Goal: Entertainment & Leisure: Consume media (video, audio)

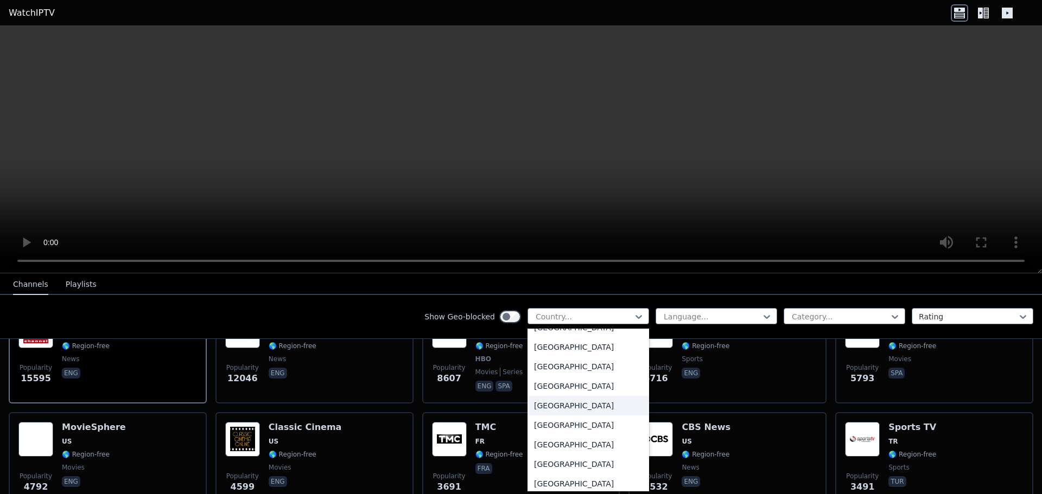
scroll to position [1356, 0]
type input "**"
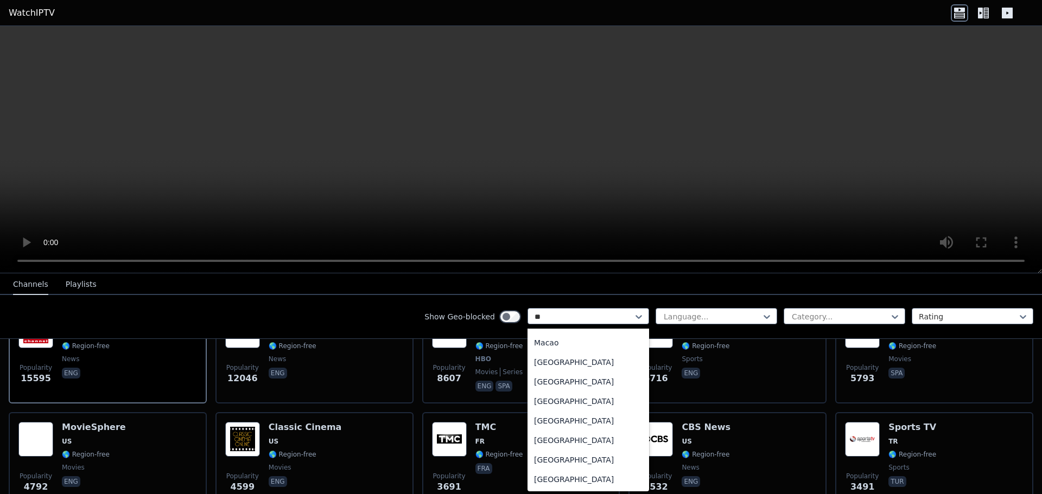
scroll to position [48, 0]
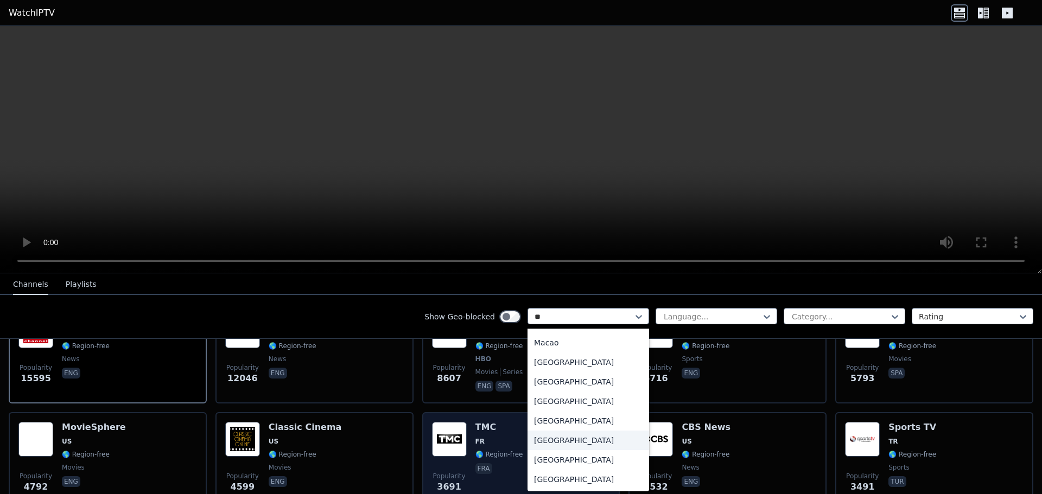
click at [566, 442] on div "[GEOGRAPHIC_DATA]" at bounding box center [588, 441] width 122 height 20
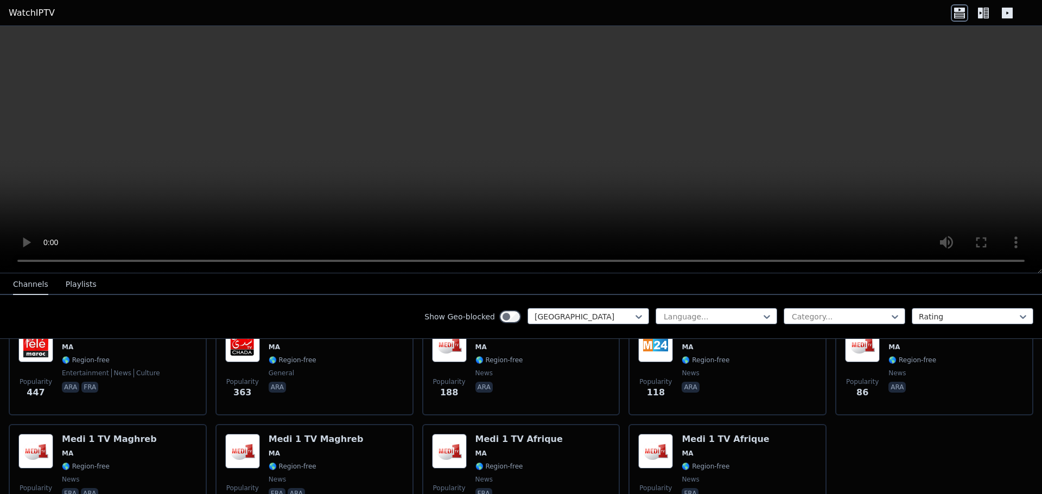
scroll to position [154, 0]
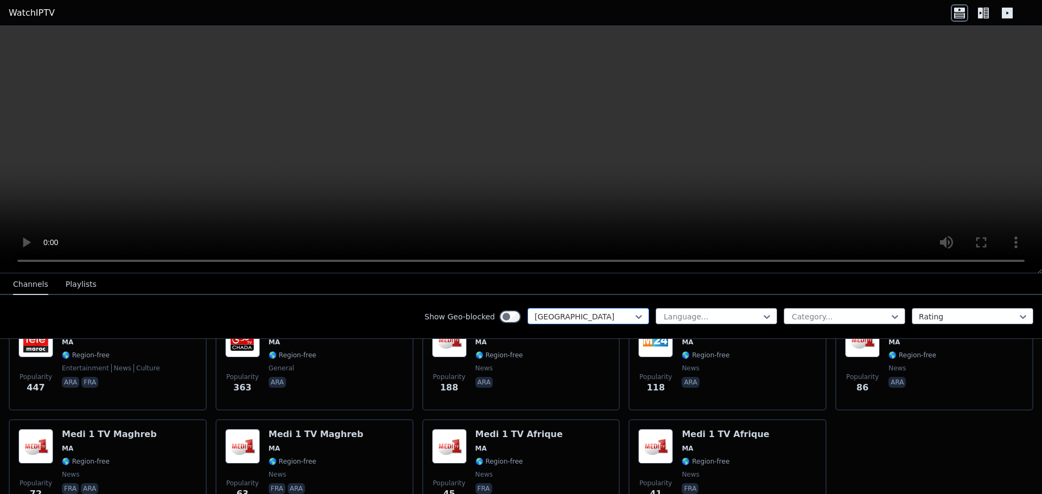
click at [563, 318] on div at bounding box center [583, 316] width 99 height 11
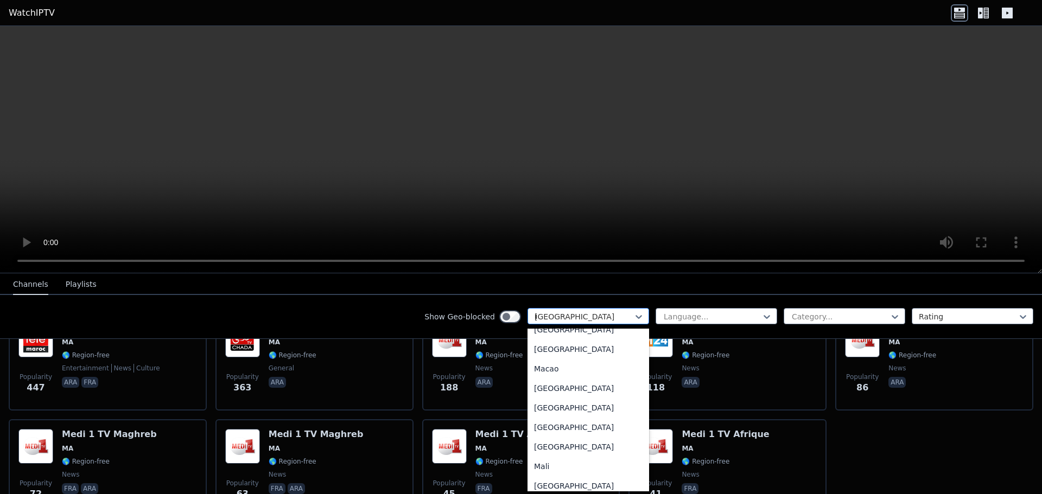
scroll to position [126, 0]
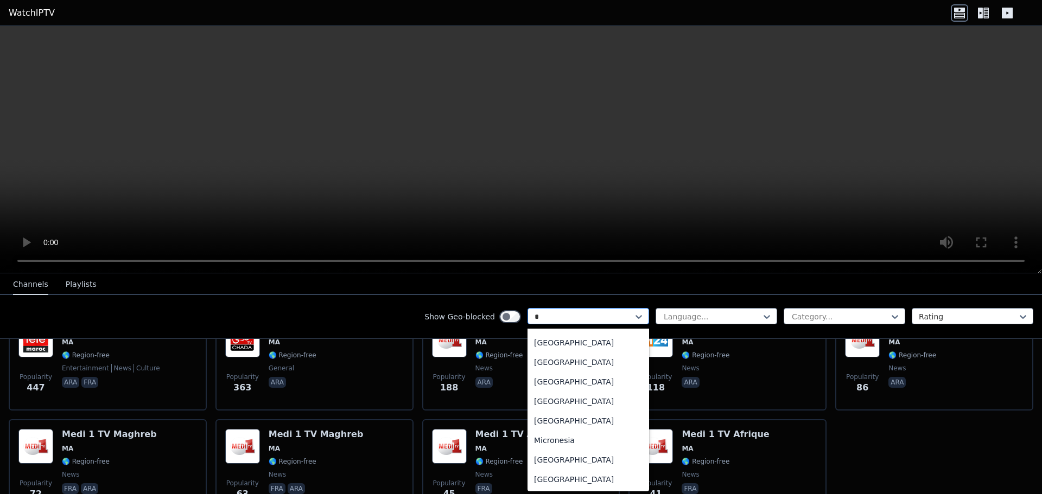
type input "**"
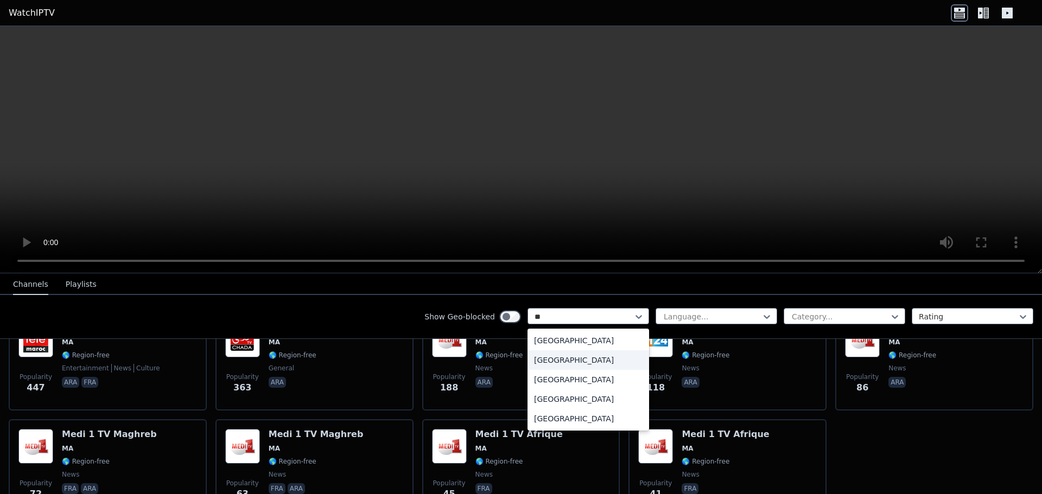
click at [536, 354] on div "[GEOGRAPHIC_DATA]" at bounding box center [588, 360] width 122 height 20
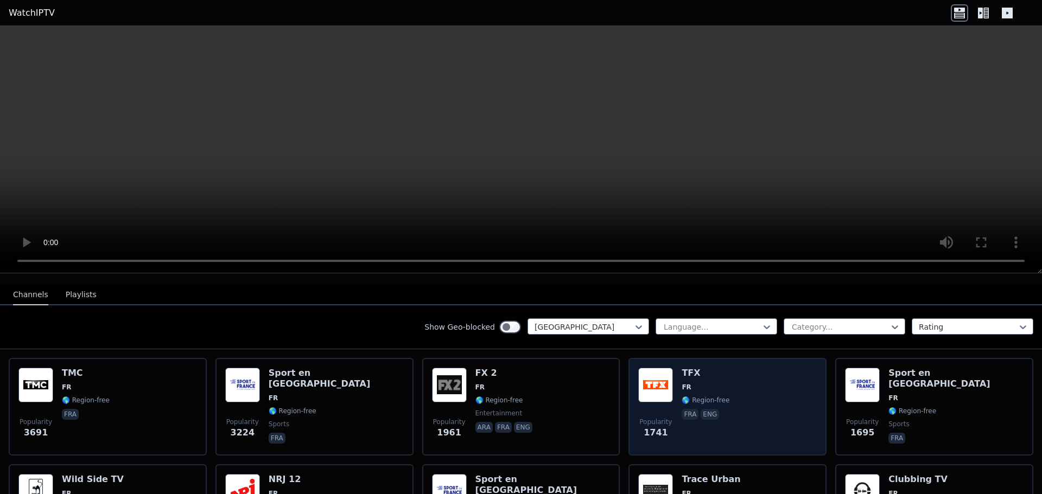
click at [683, 383] on span "FR" at bounding box center [685, 387] width 9 height 9
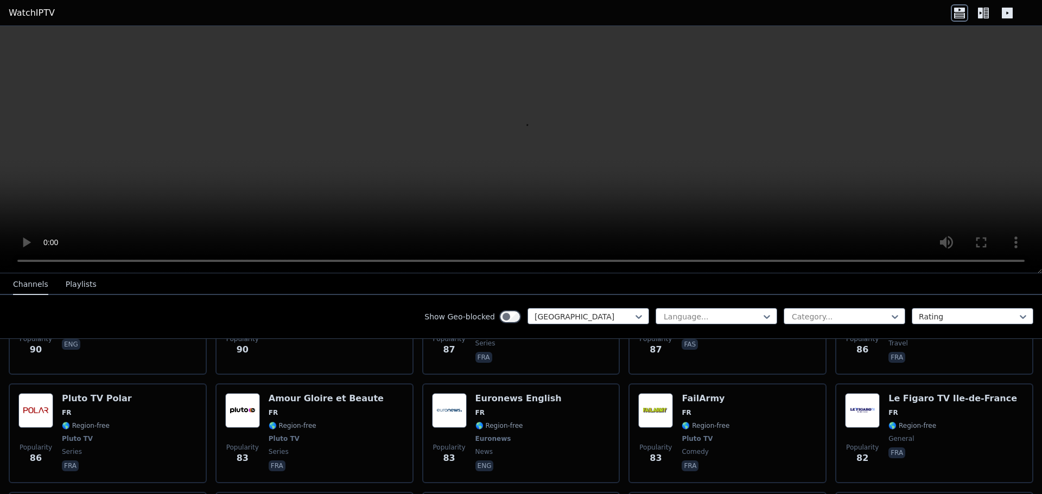
scroll to position [1736, 0]
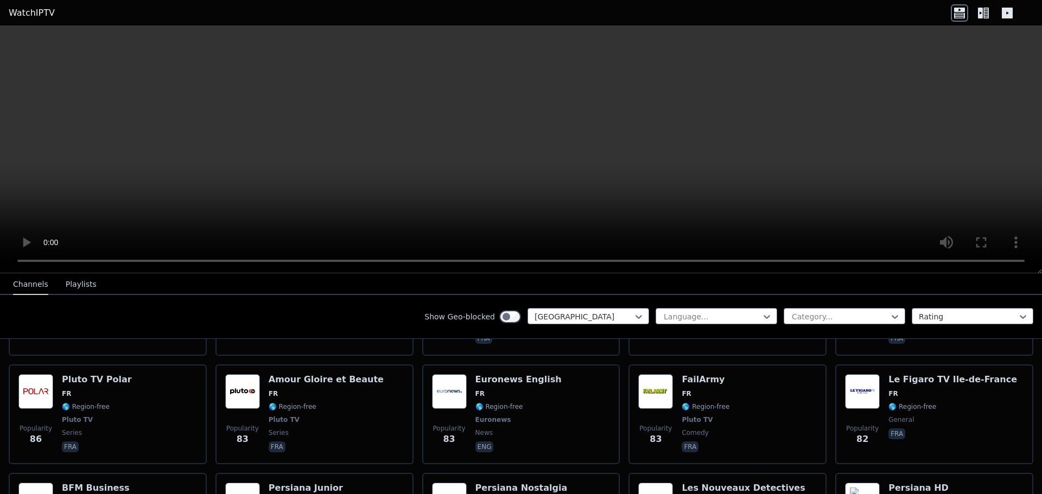
drag, startPoint x: 275, startPoint y: 311, endPoint x: 256, endPoint y: 317, distance: 20.1
click at [274, 311] on div "Show Geo-blocked France Language... Category... Rating" at bounding box center [521, 317] width 1042 height 44
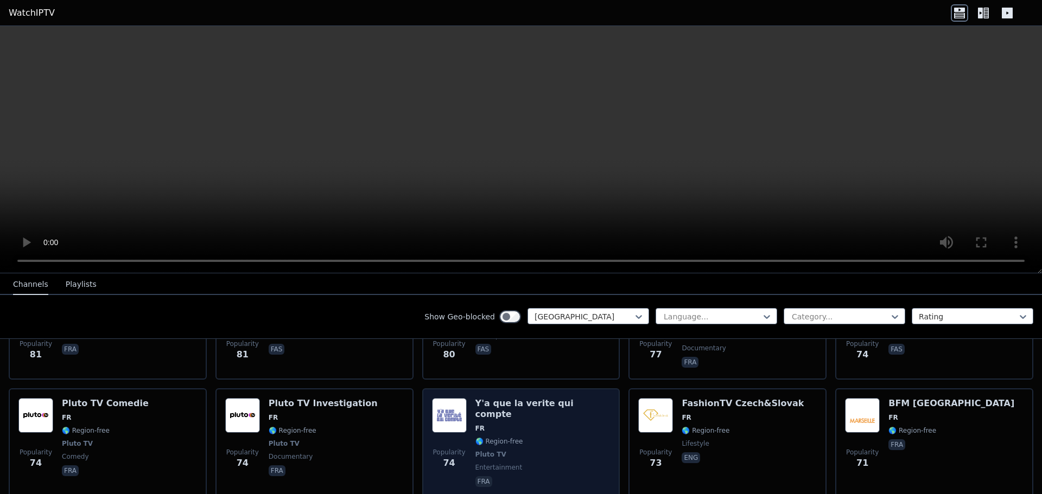
scroll to position [1953, 0]
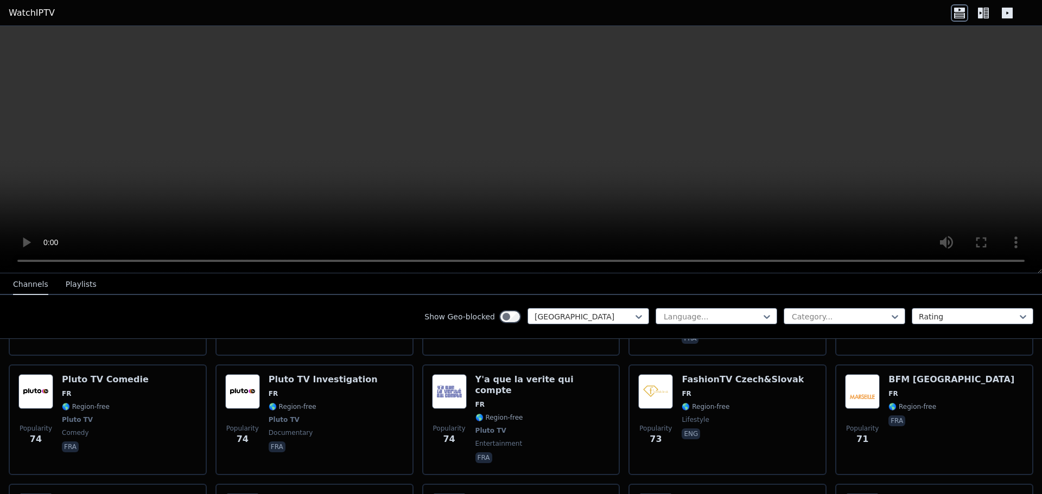
click at [80, 281] on button "Playlists" at bounding box center [81, 284] width 31 height 21
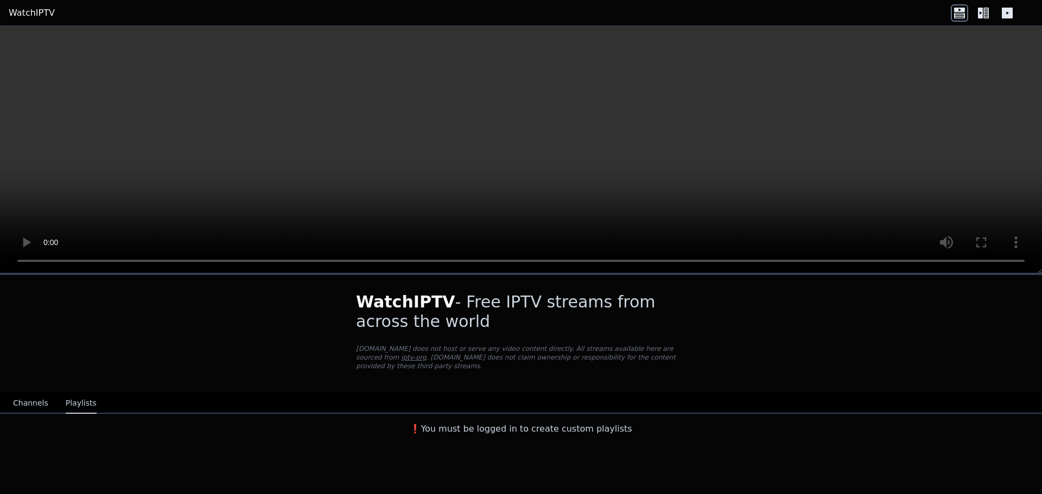
scroll to position [0, 0]
click at [30, 420] on div "❗️You must be logged in to create custom playlists" at bounding box center [521, 427] width 1042 height 26
click at [18, 416] on div "❗️You must be logged in to create custom playlists" at bounding box center [521, 427] width 1042 height 26
click at [17, 414] on div "❗️You must be logged in to create custom playlists" at bounding box center [521, 427] width 1042 height 26
click at [24, 400] on button "Channels" at bounding box center [30, 403] width 35 height 21
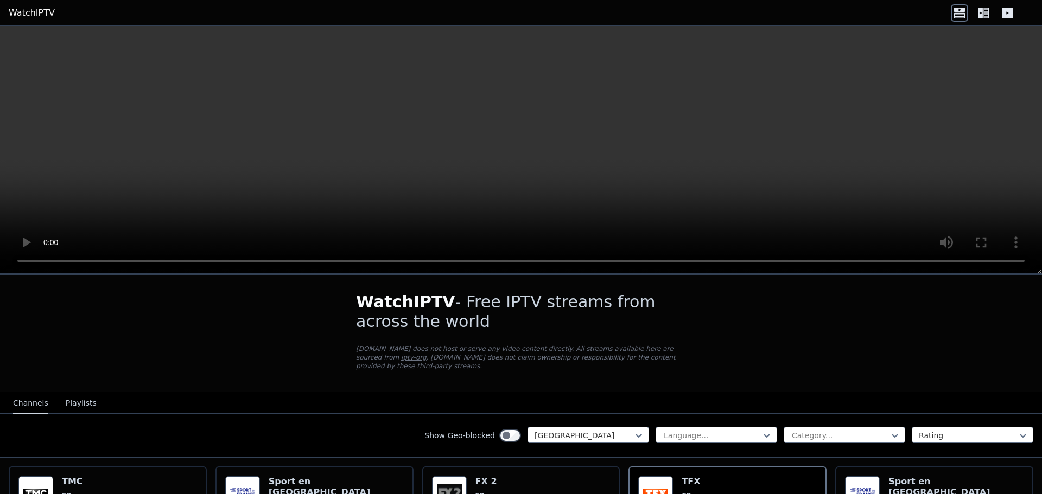
click at [33, 395] on button "Channels" at bounding box center [30, 403] width 35 height 21
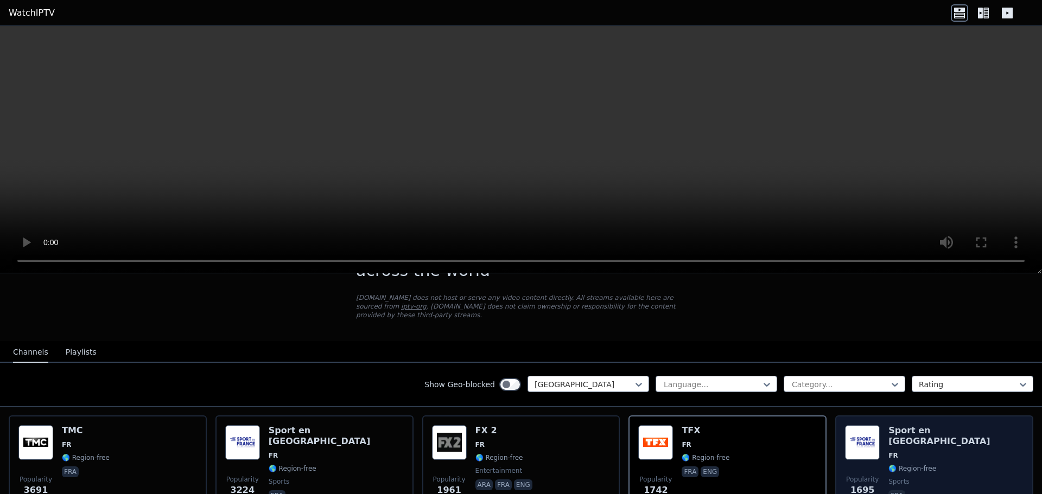
scroll to position [54, 0]
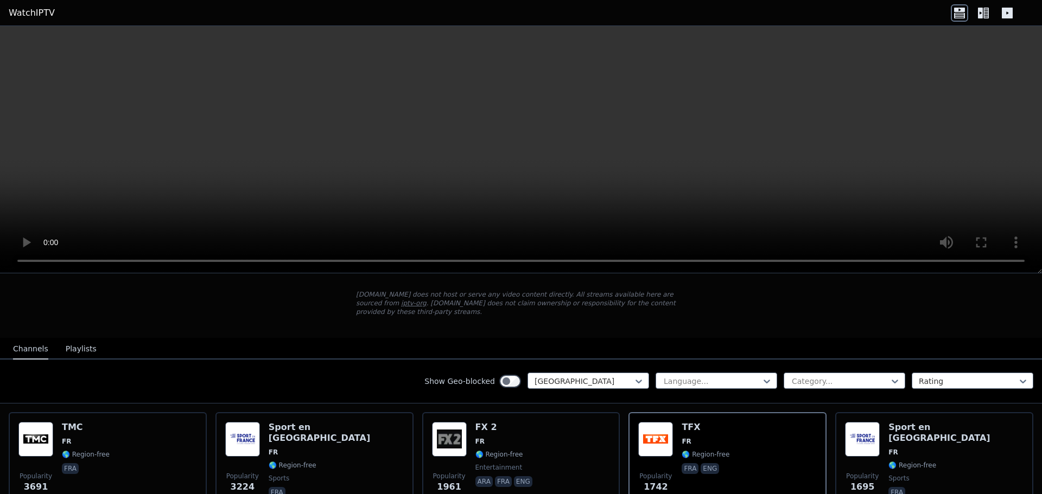
click at [642, 369] on div "Show Geo-blocked France Language... Category... Rating" at bounding box center [521, 382] width 1042 height 44
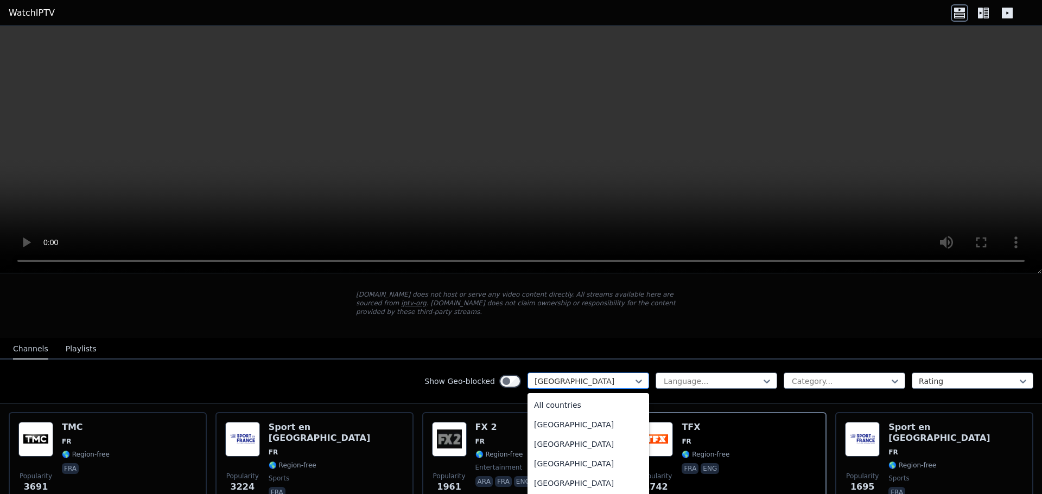
click at [636, 373] on div "[GEOGRAPHIC_DATA]" at bounding box center [588, 381] width 122 height 16
drag, startPoint x: 636, startPoint y: 369, endPoint x: 646, endPoint y: 372, distance: 9.6
click at [643, 371] on div "Show Geo-blocked 206 results available. Use Up and Down to choose options, pres…" at bounding box center [521, 382] width 1042 height 44
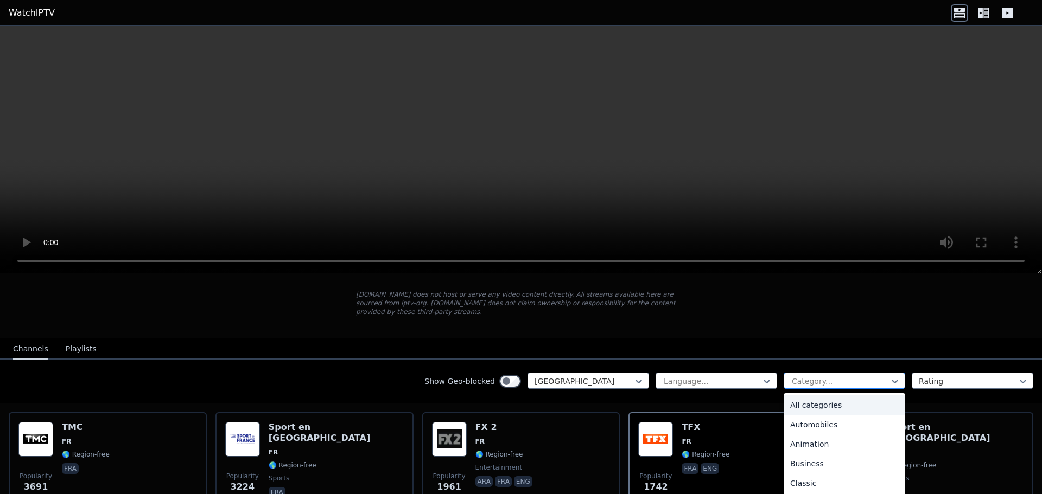
click at [799, 376] on div at bounding box center [839, 381] width 99 height 11
click at [889, 373] on div at bounding box center [894, 381] width 11 height 16
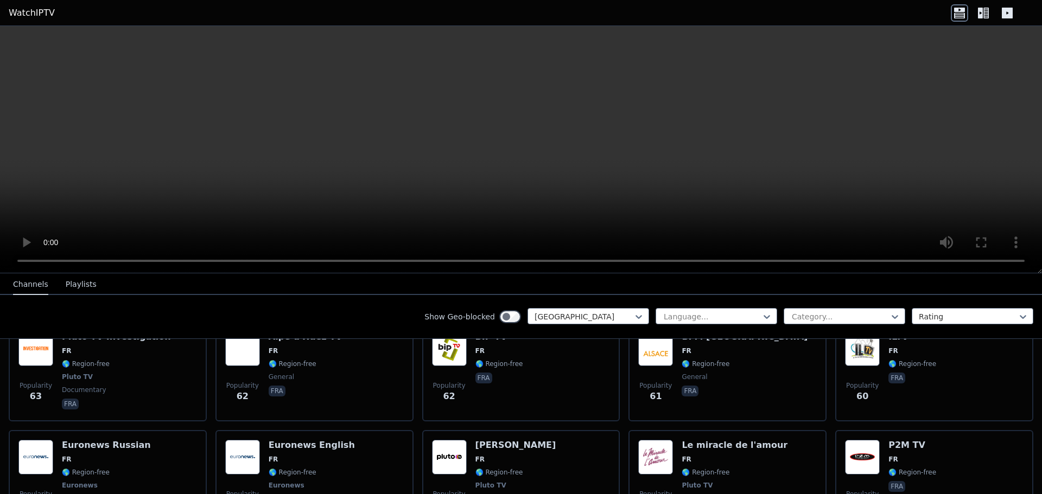
scroll to position [2333, 0]
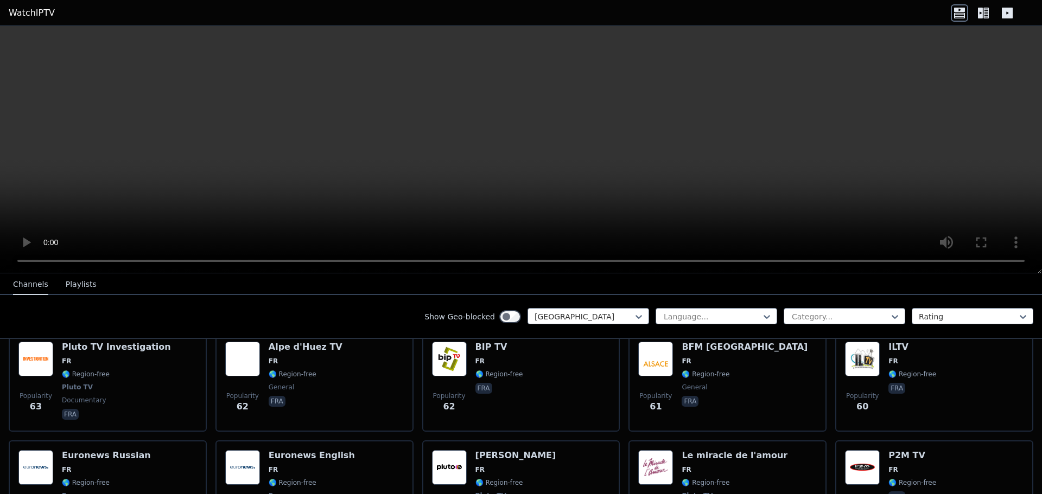
click at [936, 306] on div "Show Geo-blocked France Language... Category... Rating" at bounding box center [521, 317] width 1042 height 44
click at [932, 317] on div at bounding box center [967, 316] width 99 height 11
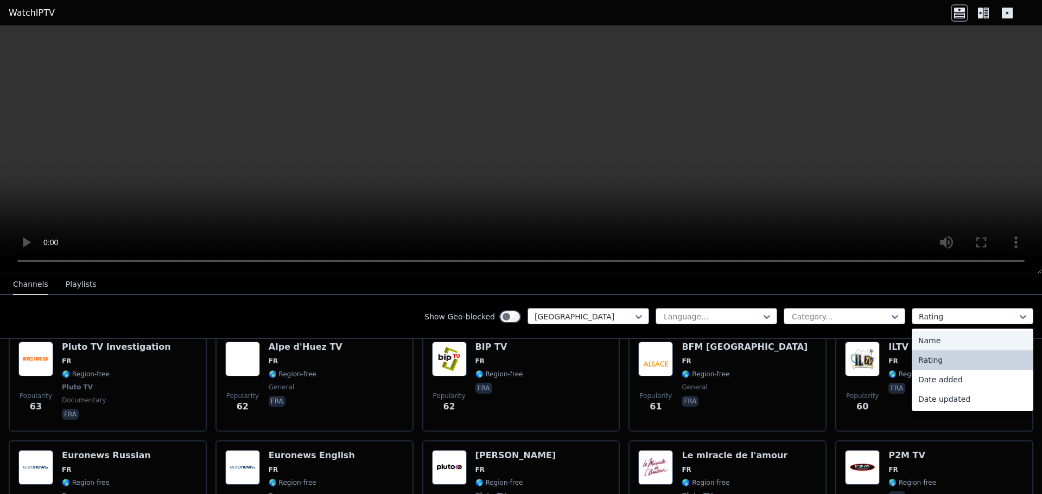
click at [927, 346] on div "Name" at bounding box center [972, 341] width 122 height 20
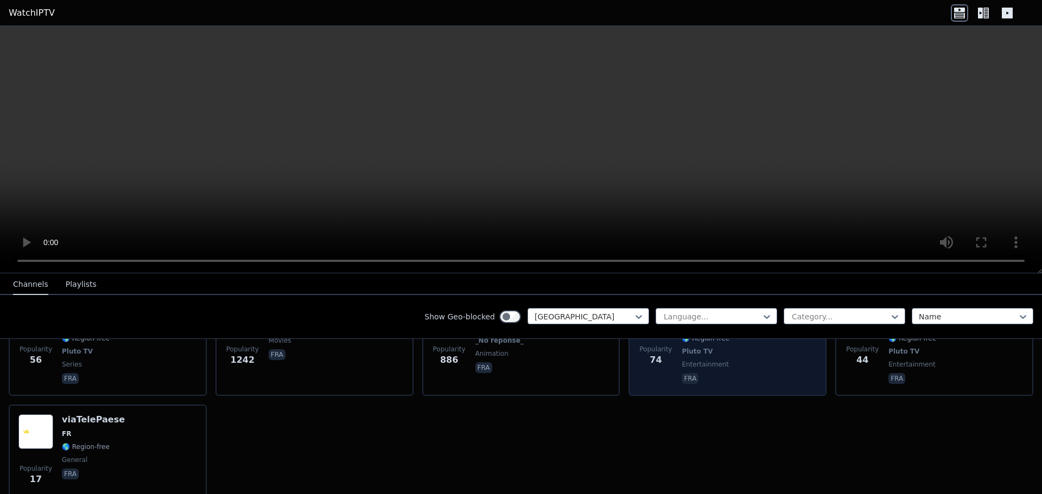
scroll to position [4639, 0]
